Goal: Task Accomplishment & Management: Complete application form

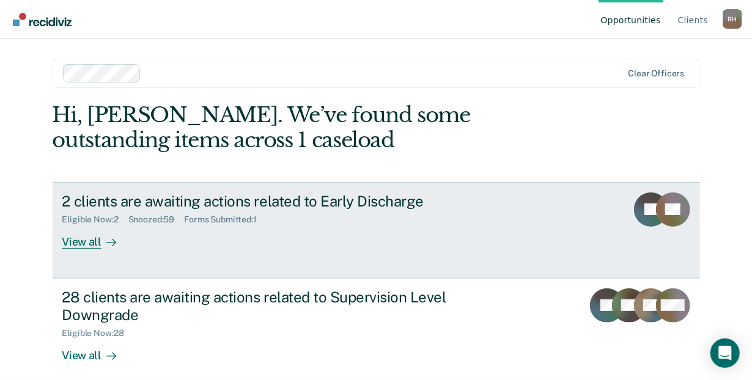
click at [120, 202] on div "2 clients are awaiting actions related to Early Discharge" at bounding box center [276, 201] width 429 height 18
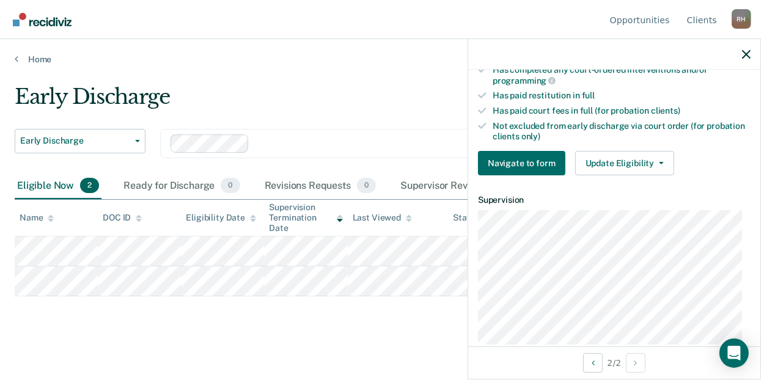
scroll to position [354, 0]
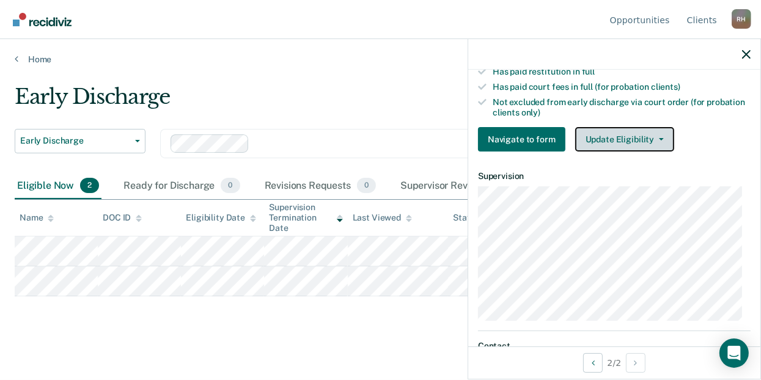
click at [639, 136] on button "Update Eligibility" at bounding box center [624, 139] width 99 height 24
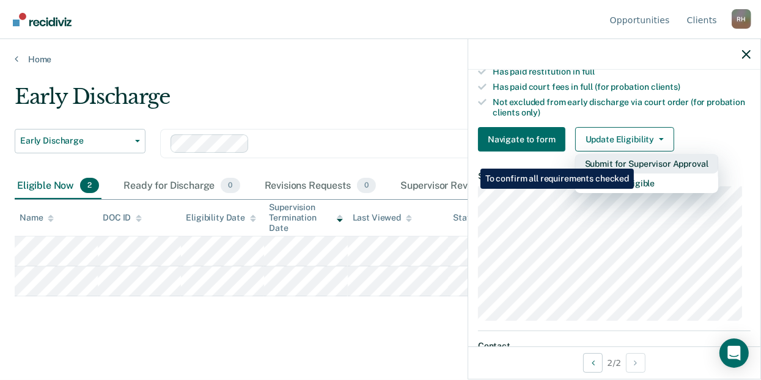
click at [635, 159] on button "Submit for Supervisor Approval" at bounding box center [646, 164] width 143 height 20
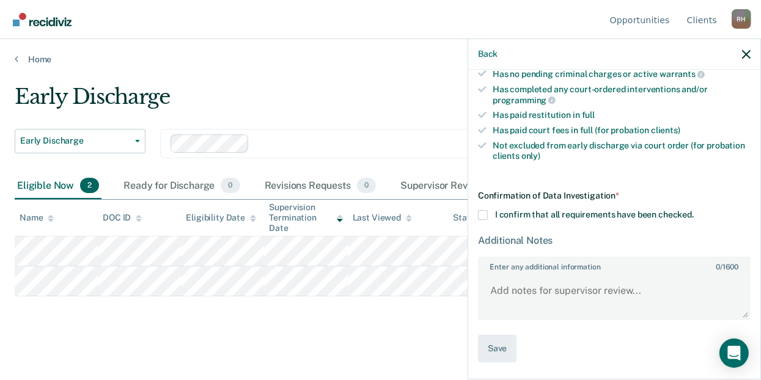
scroll to position [307, 0]
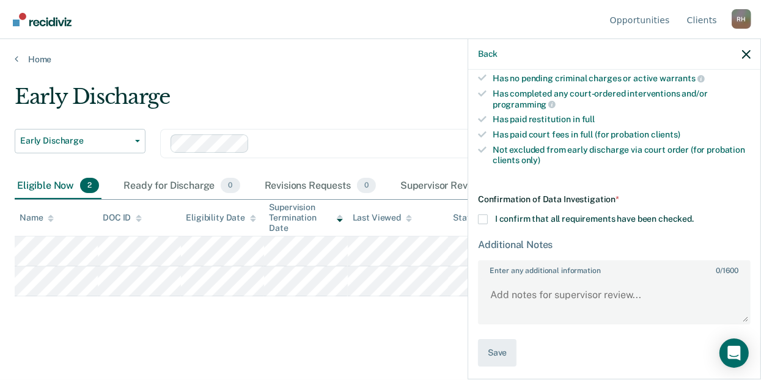
click at [481, 215] on span at bounding box center [483, 219] width 10 height 10
click at [694, 214] on input "I confirm that all requirements have been checked." at bounding box center [694, 214] width 0 height 0
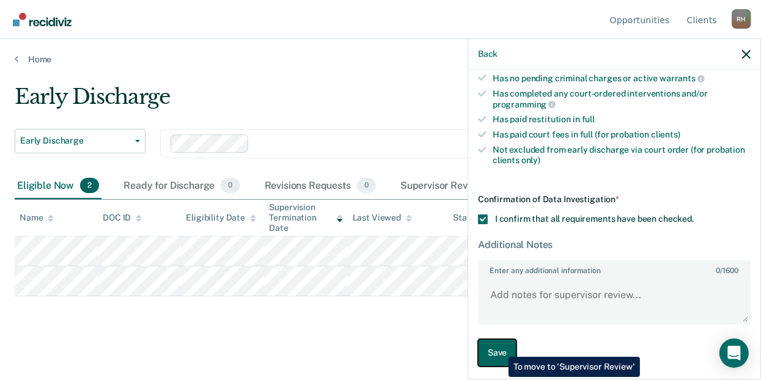
click at [499, 348] on button "Save" at bounding box center [497, 352] width 38 height 27
